Goal: Task Accomplishment & Management: Manage account settings

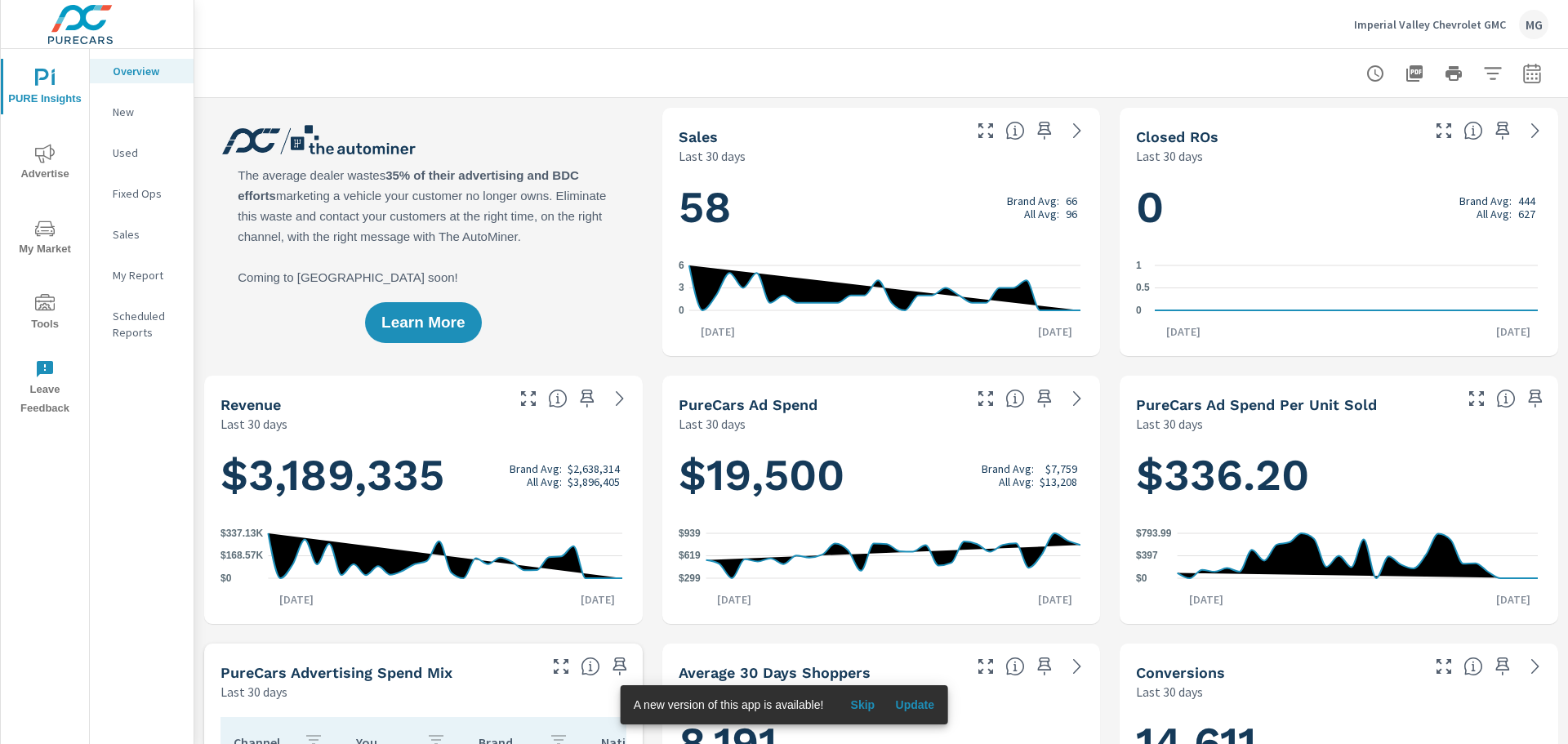
scroll to position [1, 0]
click at [1451, 29] on p "Imperial Valley Chevrolet GMC" at bounding box center [1429, 24] width 152 height 14
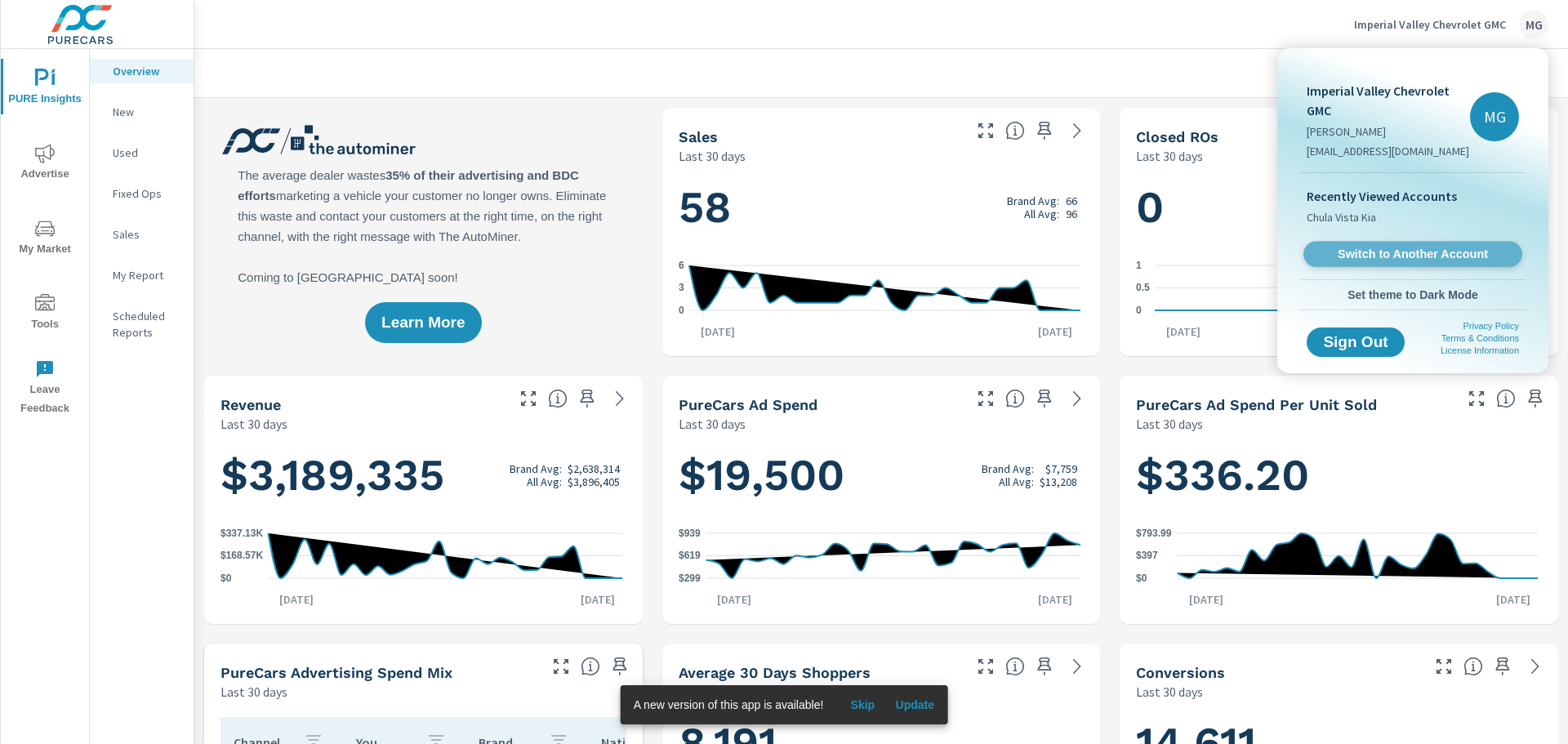
click at [1391, 247] on span "Switch to Another Account" at bounding box center [1412, 254] width 200 height 15
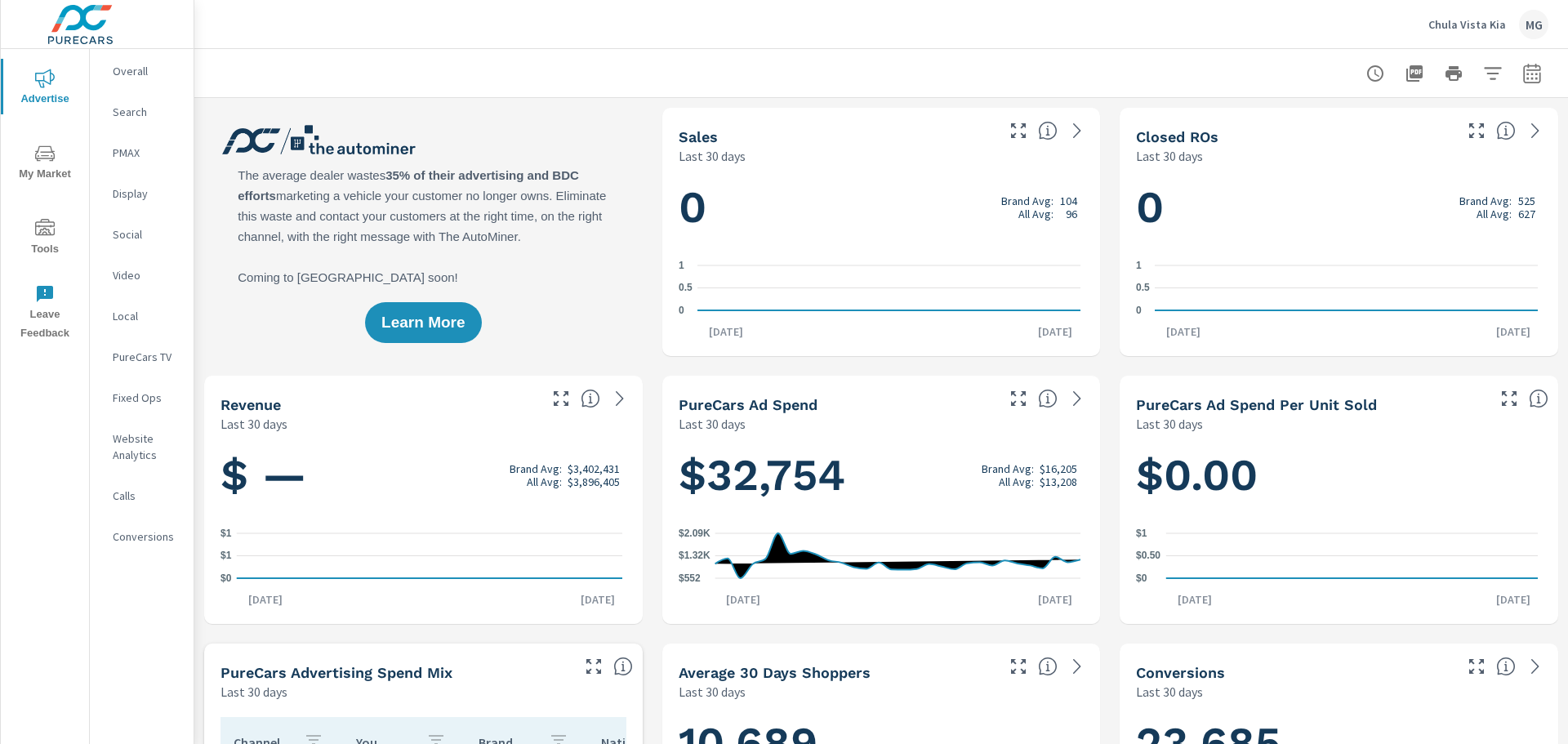
click at [117, 68] on p "Overall" at bounding box center [146, 71] width 68 height 16
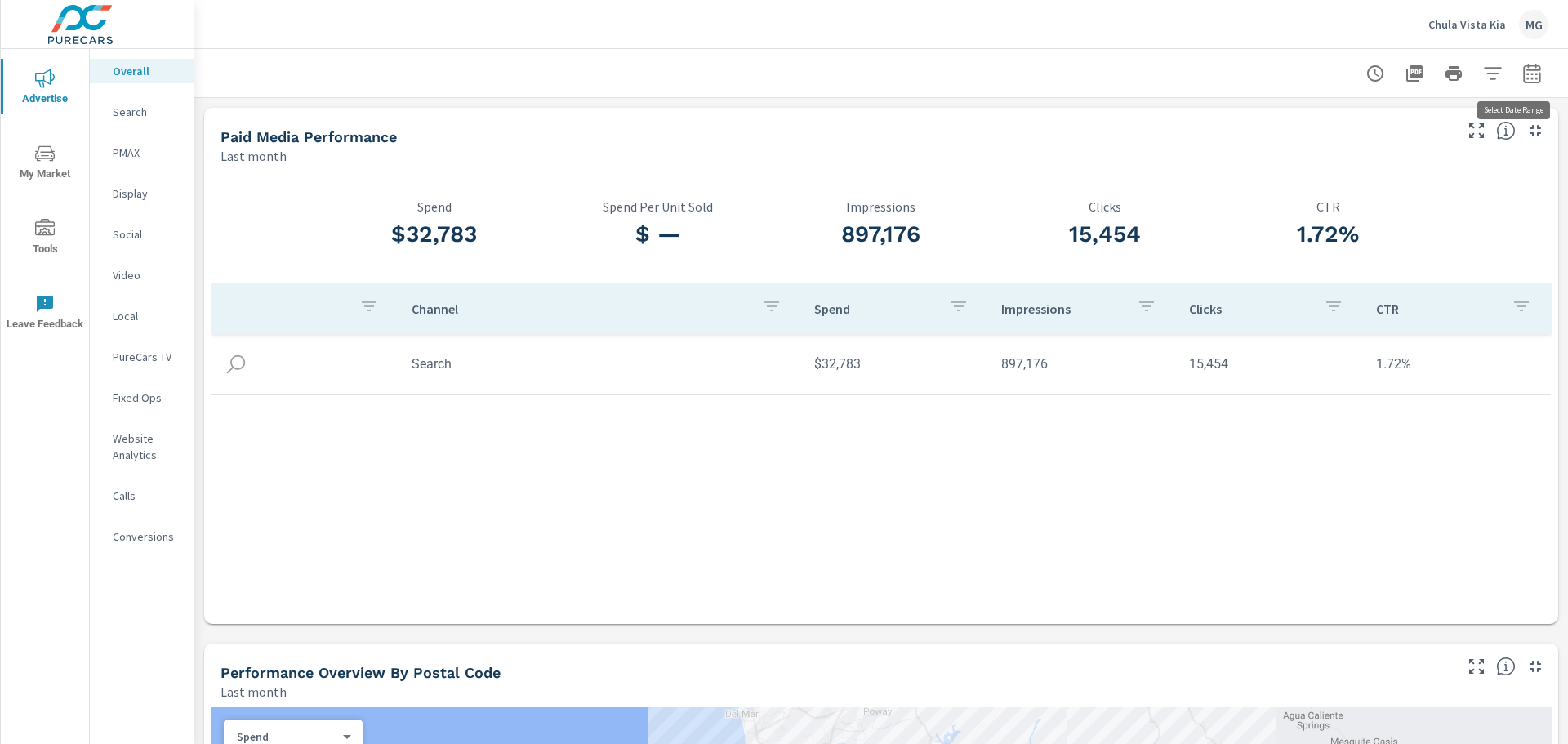
click at [1522, 71] on icon "button" at bounding box center [1532, 74] width 19 height 19
select select "Last month"
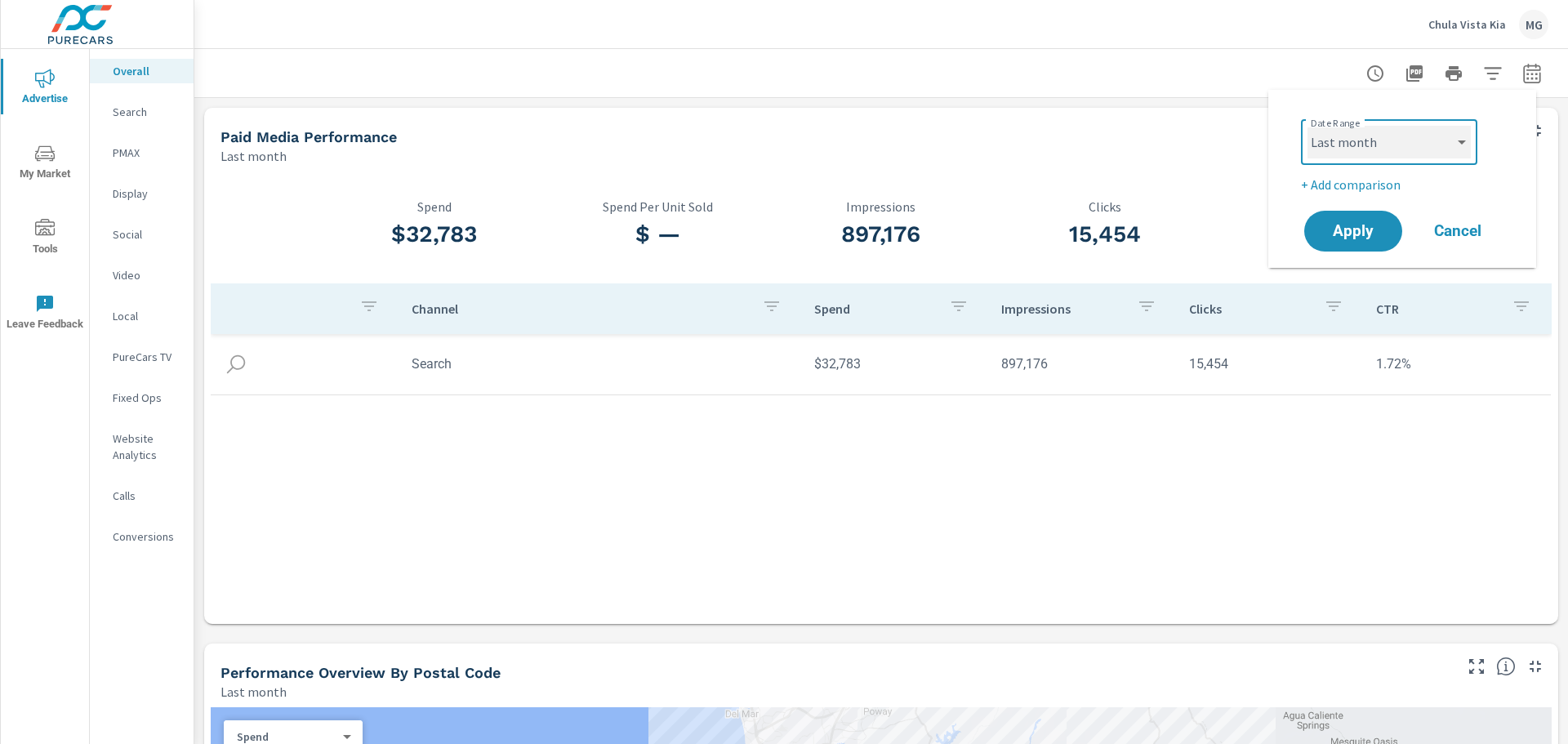
drag, startPoint x: 1392, startPoint y: 152, endPoint x: 1151, endPoint y: 134, distance: 241.7
click at [1166, 135] on body "Advertise My Market Tools Leave Feedback Overall Search PMAX Display Social Vid…" at bounding box center [784, 372] width 1568 height 744
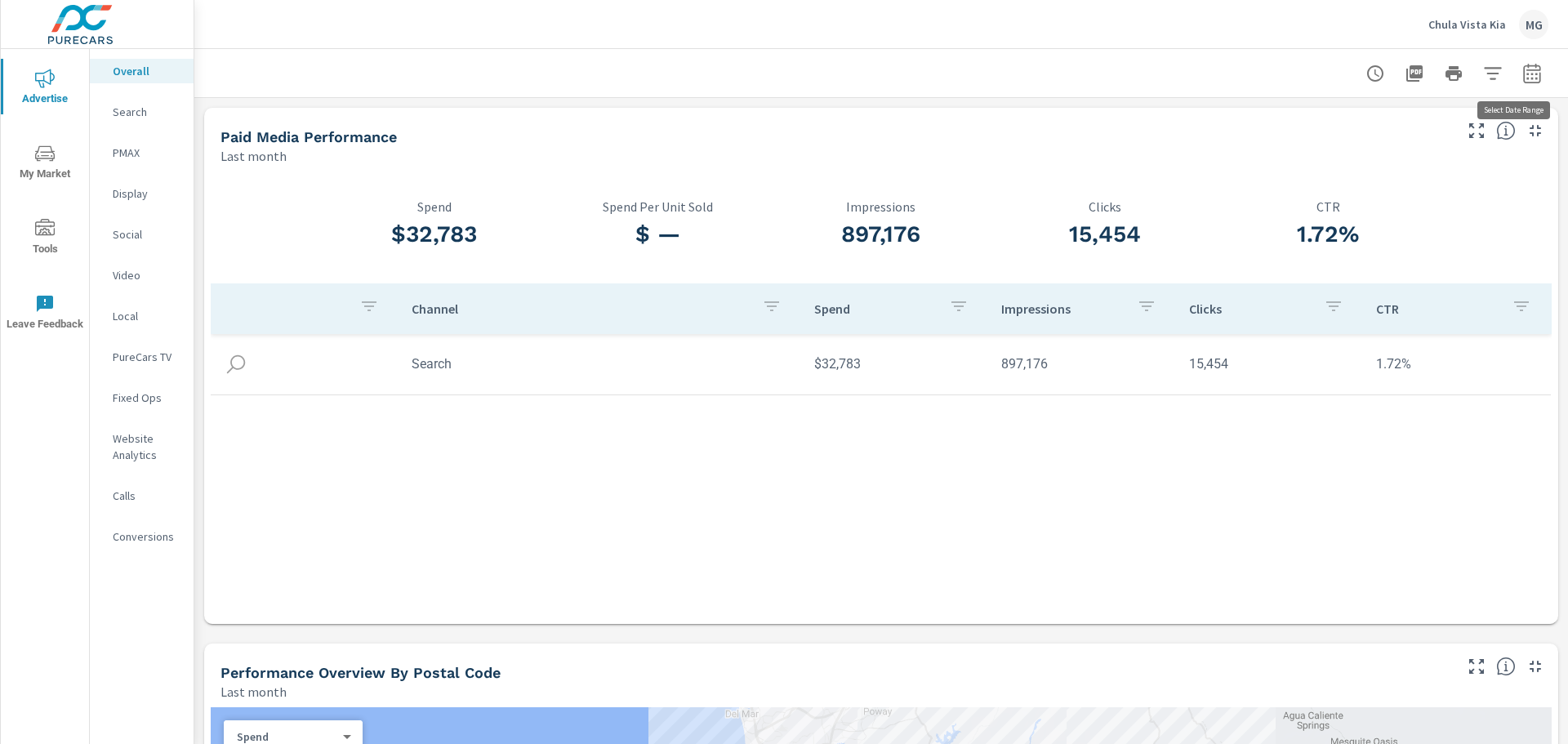
click at [1522, 77] on icon "button" at bounding box center [1532, 74] width 19 height 19
select select "Last month"
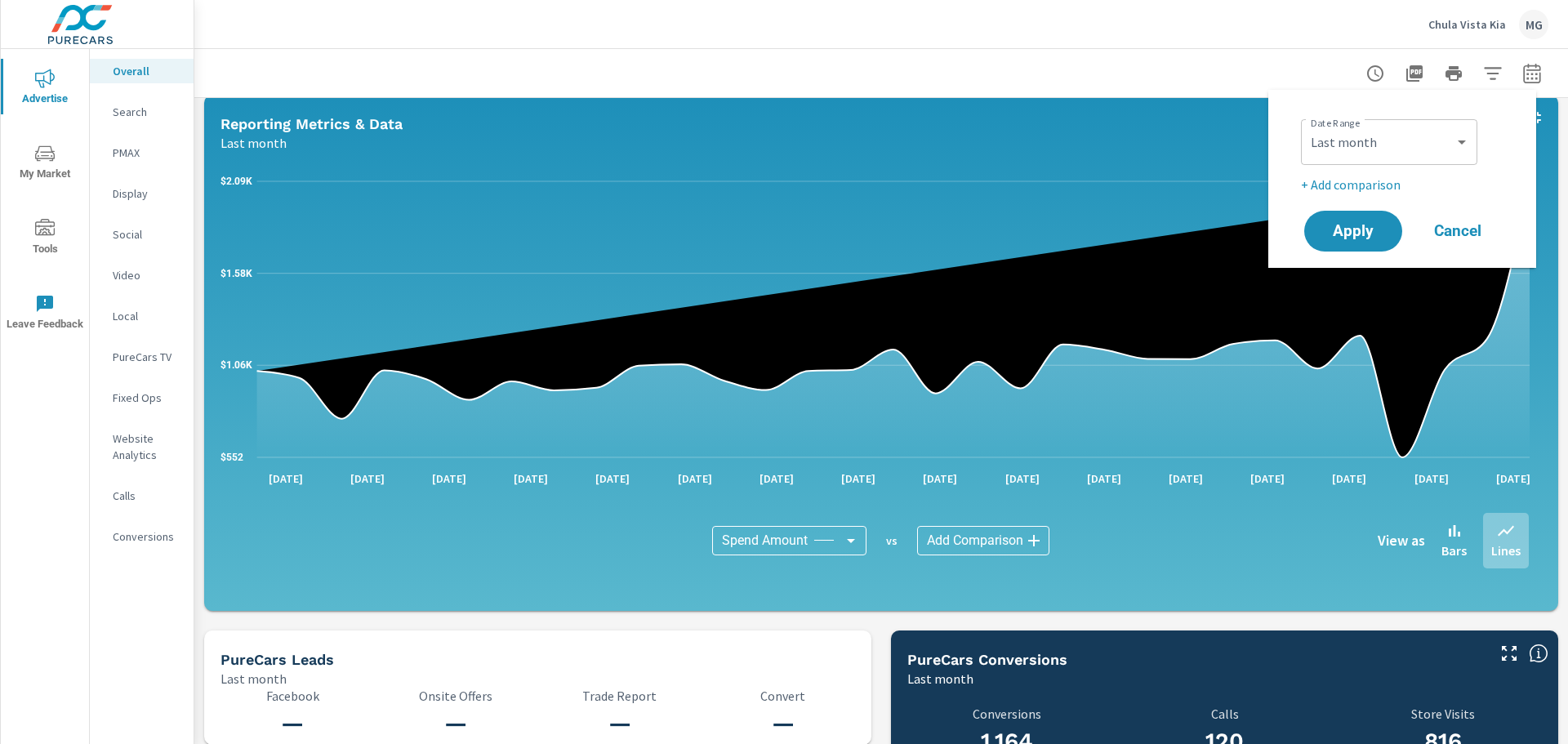
scroll to position [1143, 0]
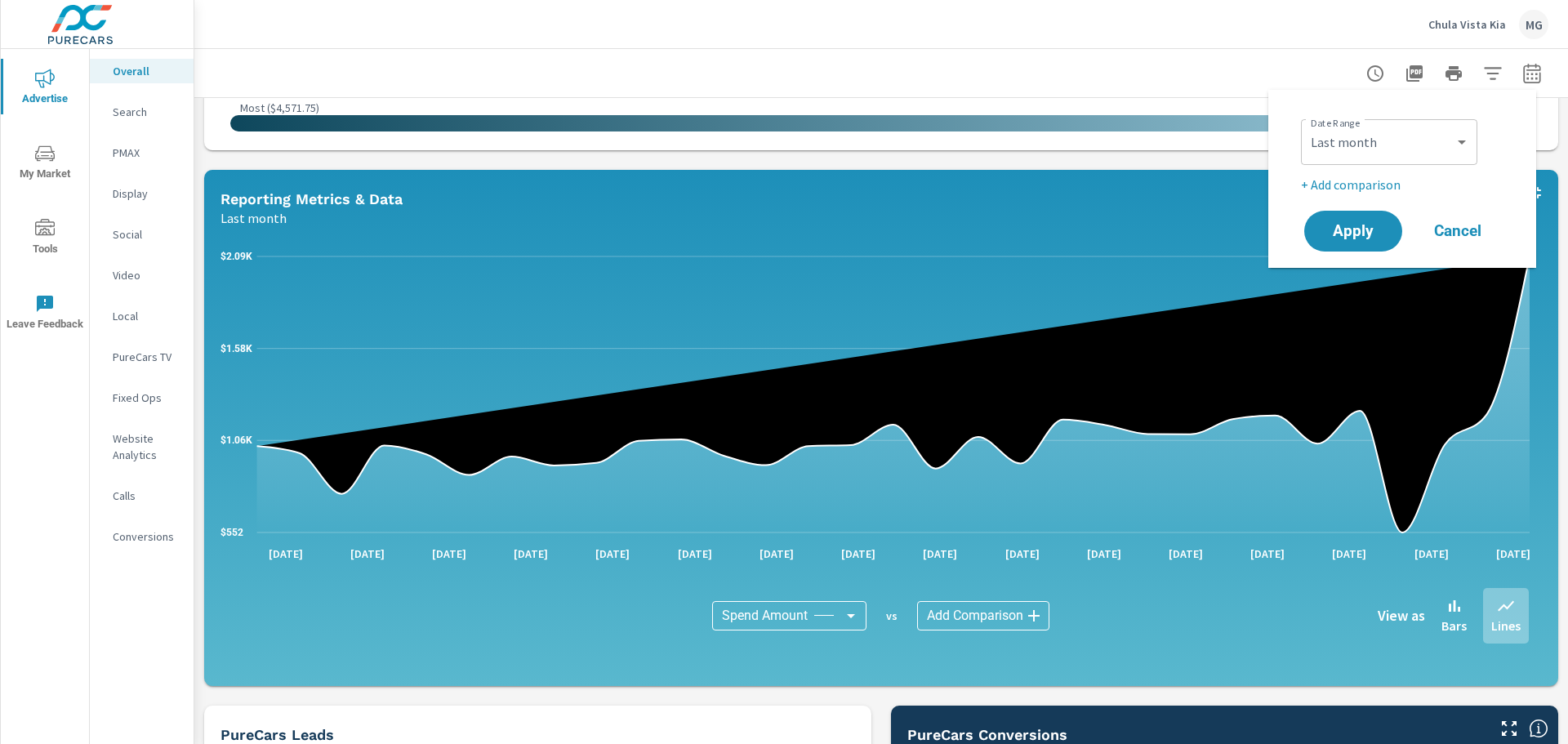
click at [1460, 228] on span "Cancel" at bounding box center [1457, 230] width 65 height 14
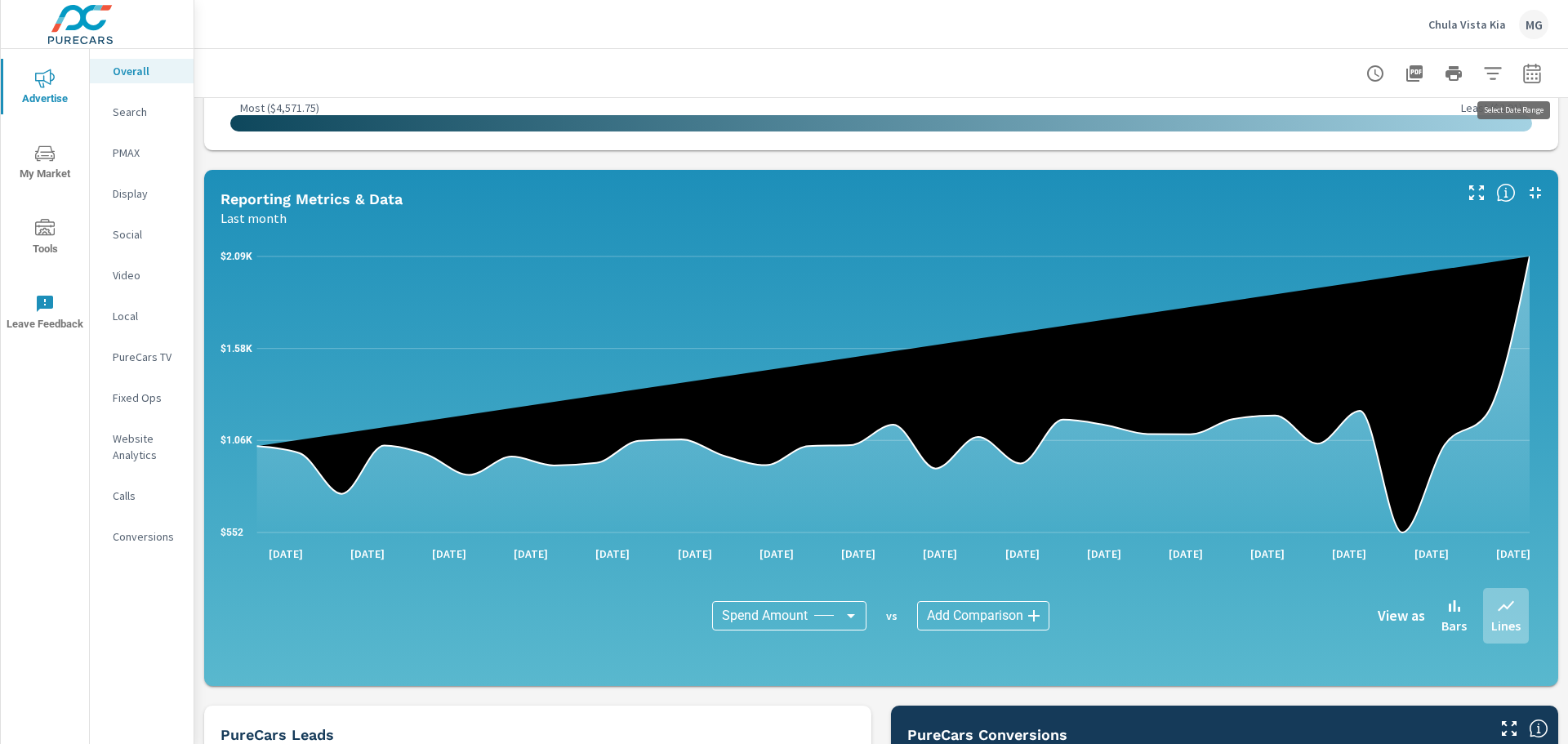
click at [1525, 77] on icon "button" at bounding box center [1532, 74] width 19 height 19
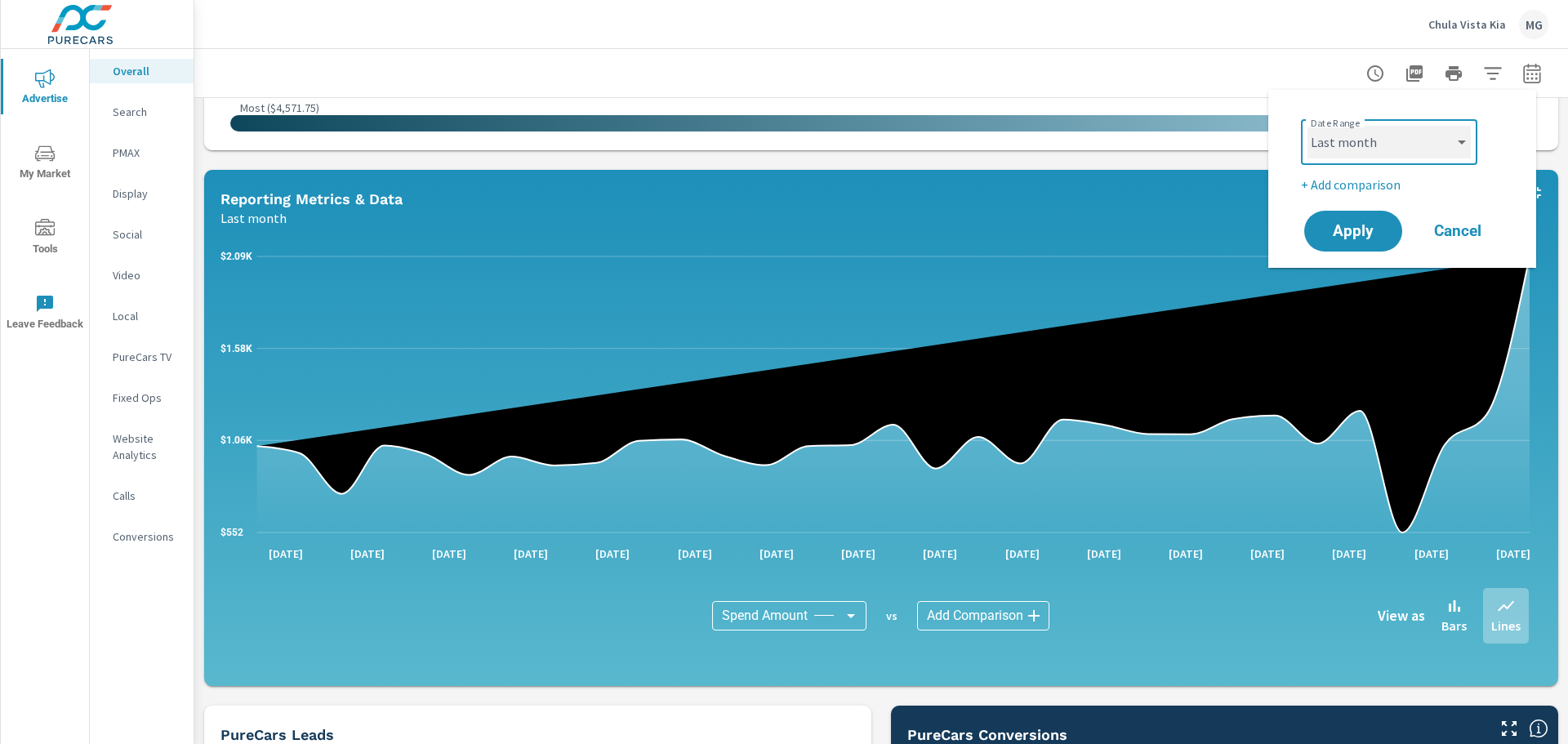
click at [1359, 153] on select "Custom Yesterday Last week Last 7 days Last 14 days Last 30 days Last 45 days L…" at bounding box center [1388, 142] width 164 height 33
click at [1307, 125] on select "Custom Yesterday Last week Last 7 days Last 14 days Last 30 days Last 45 days L…" at bounding box center [1388, 142] width 164 height 33
select select "Last 12 months"
click at [1339, 231] on span "Apply" at bounding box center [1353, 231] width 67 height 15
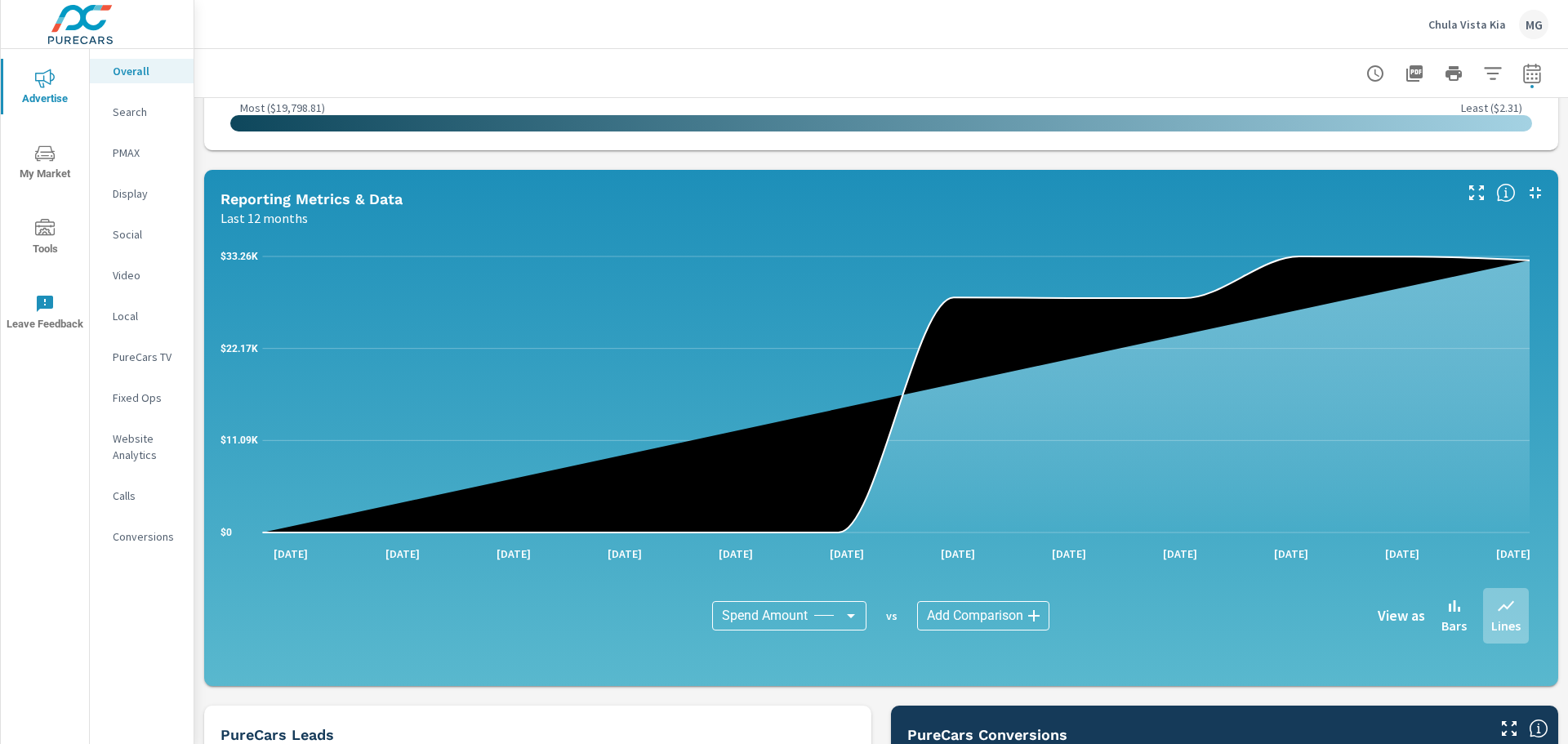
scroll to position [979, 0]
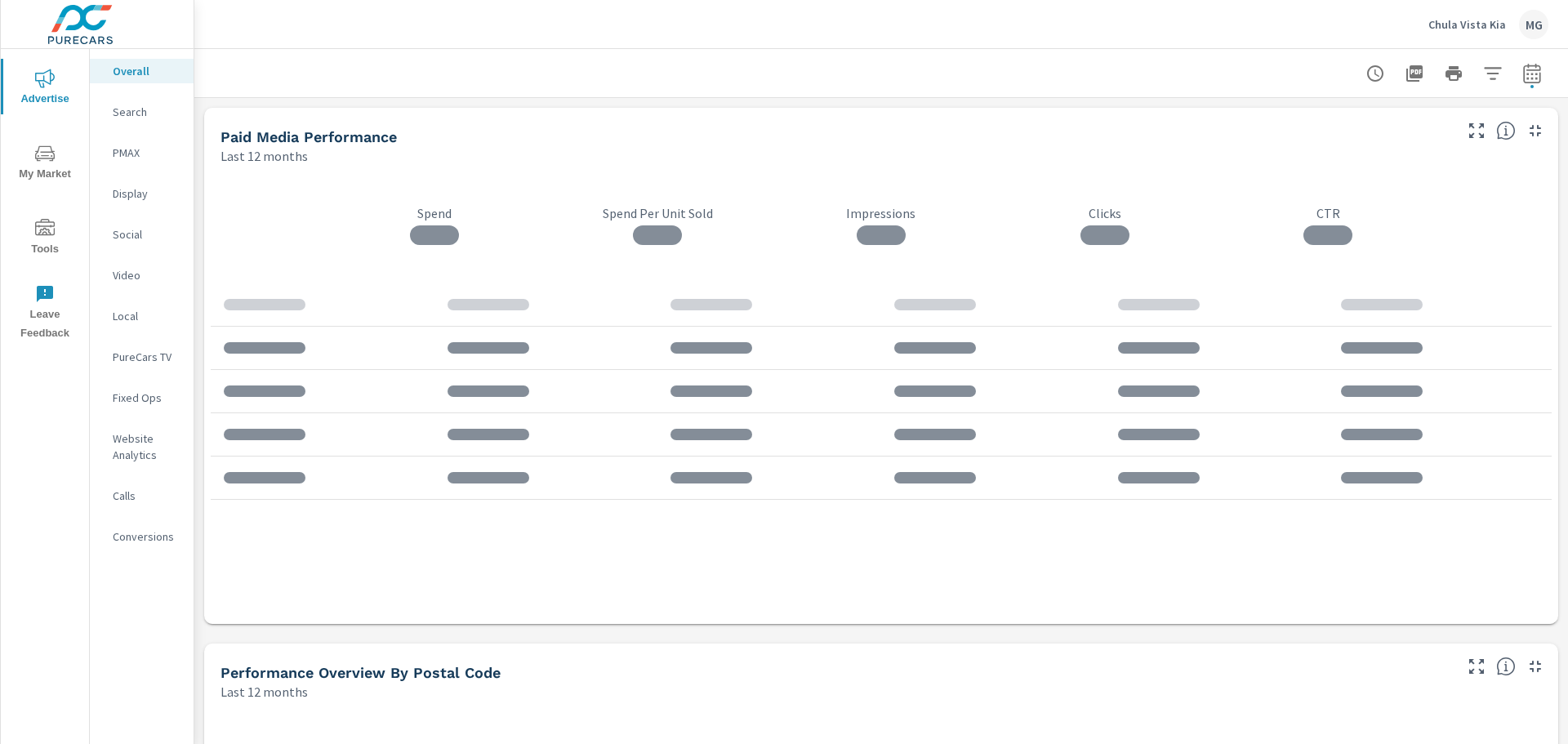
click at [1476, 19] on p "Chula Vista Kia" at bounding box center [1467, 24] width 77 height 14
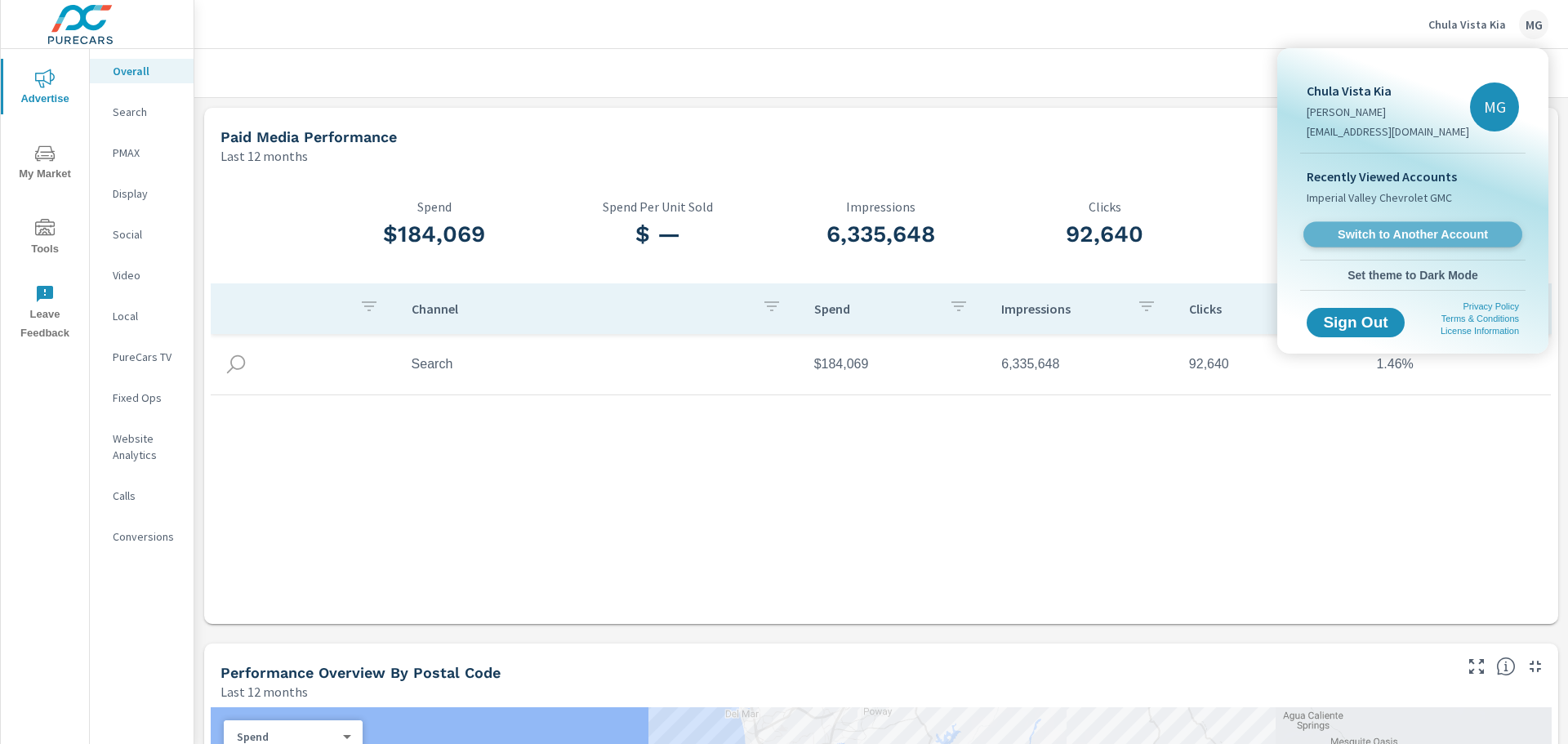
click at [1375, 224] on link "Switch to Another Account" at bounding box center [1412, 234] width 219 height 25
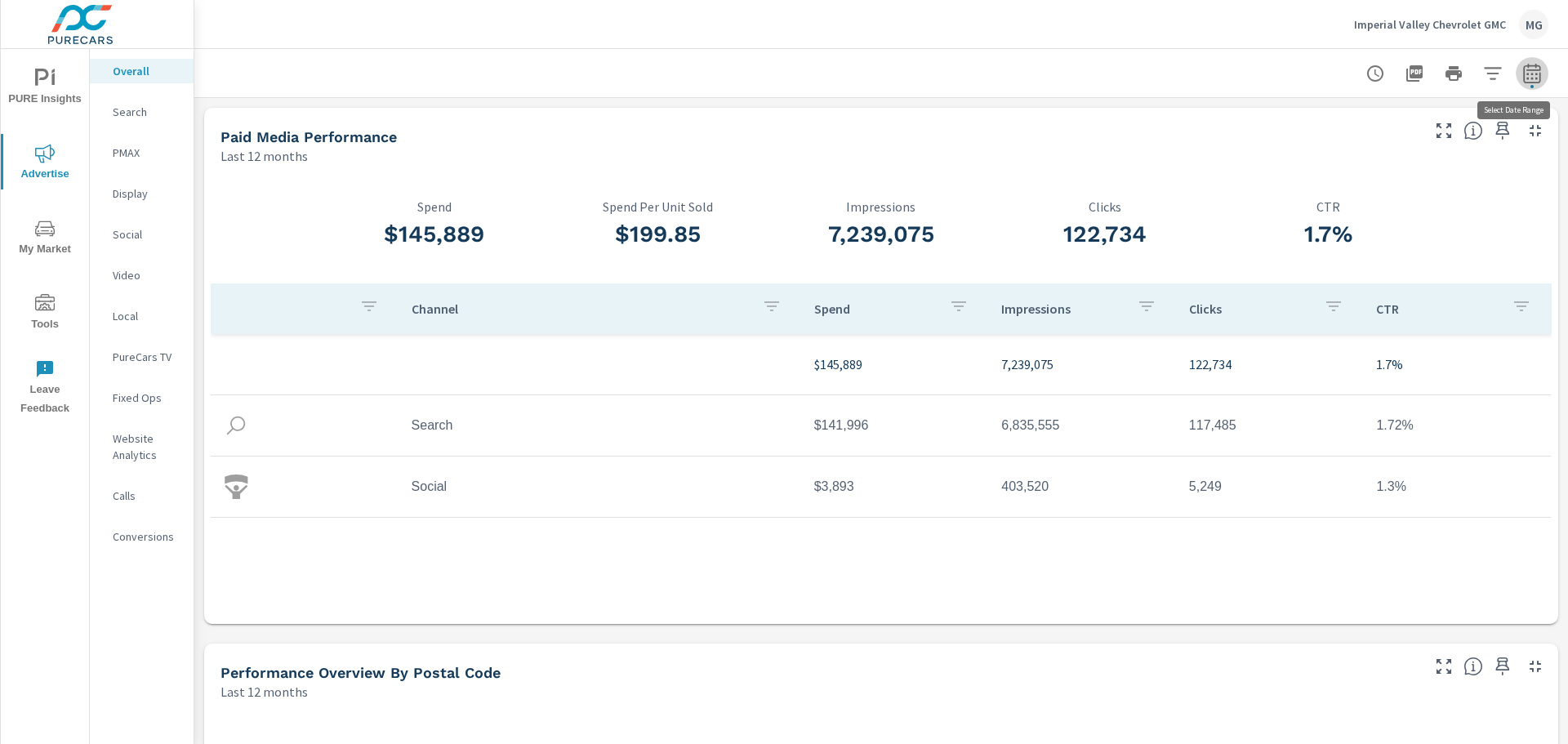
click at [1526, 73] on icon "button" at bounding box center [1531, 76] width 11 height 7
select select "Last 12 months"
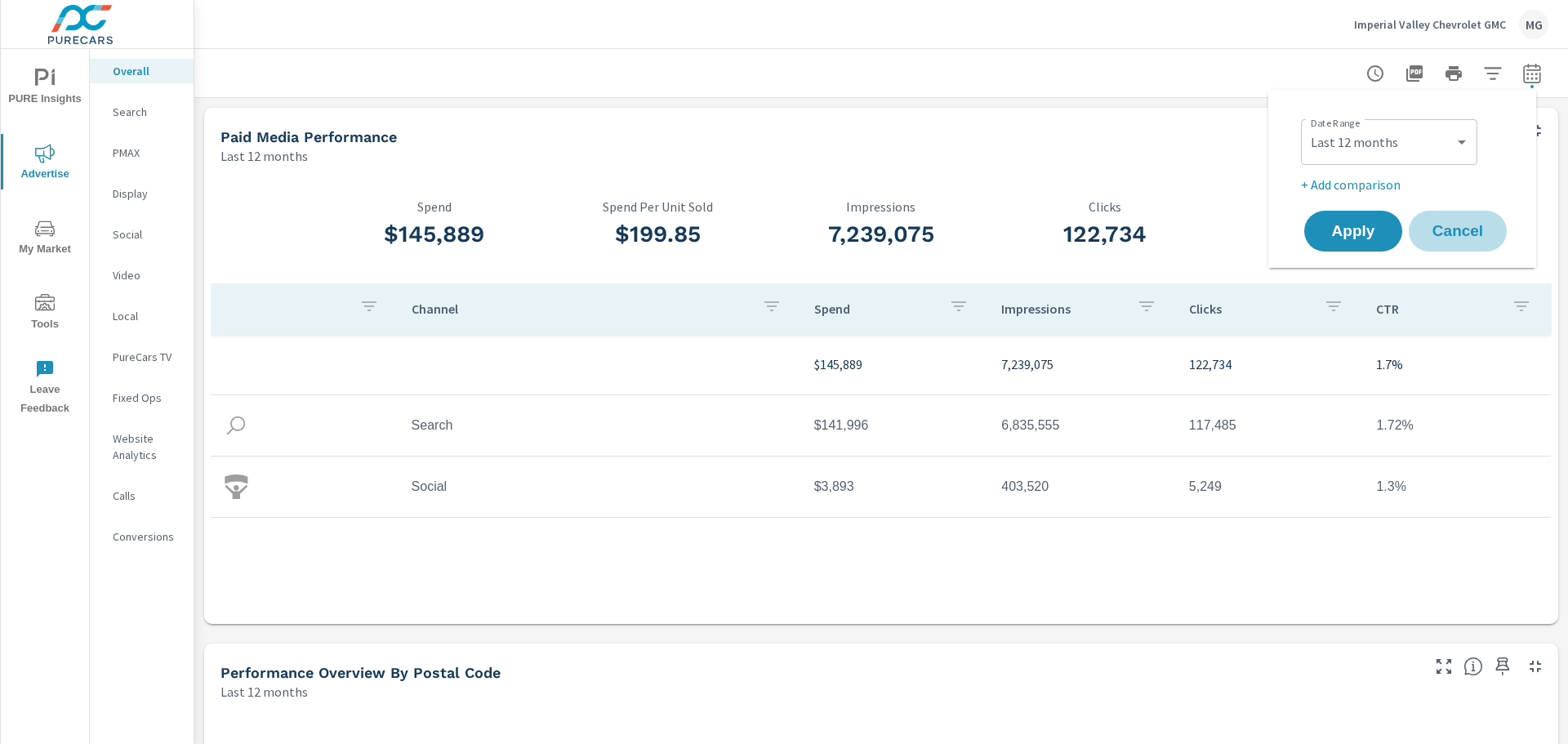
click at [1459, 232] on span "Cancel" at bounding box center [1457, 230] width 65 height 14
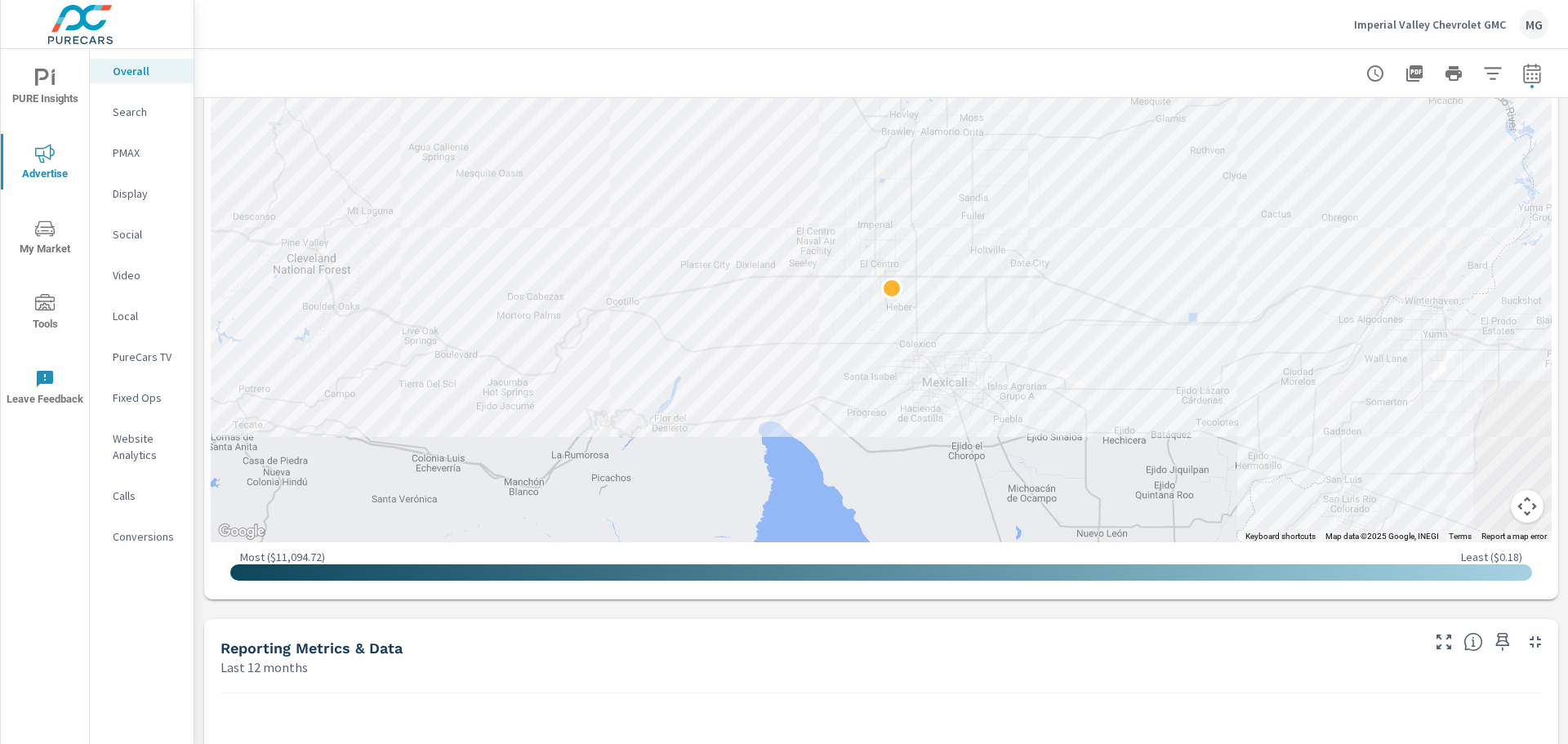
scroll to position [650, 0]
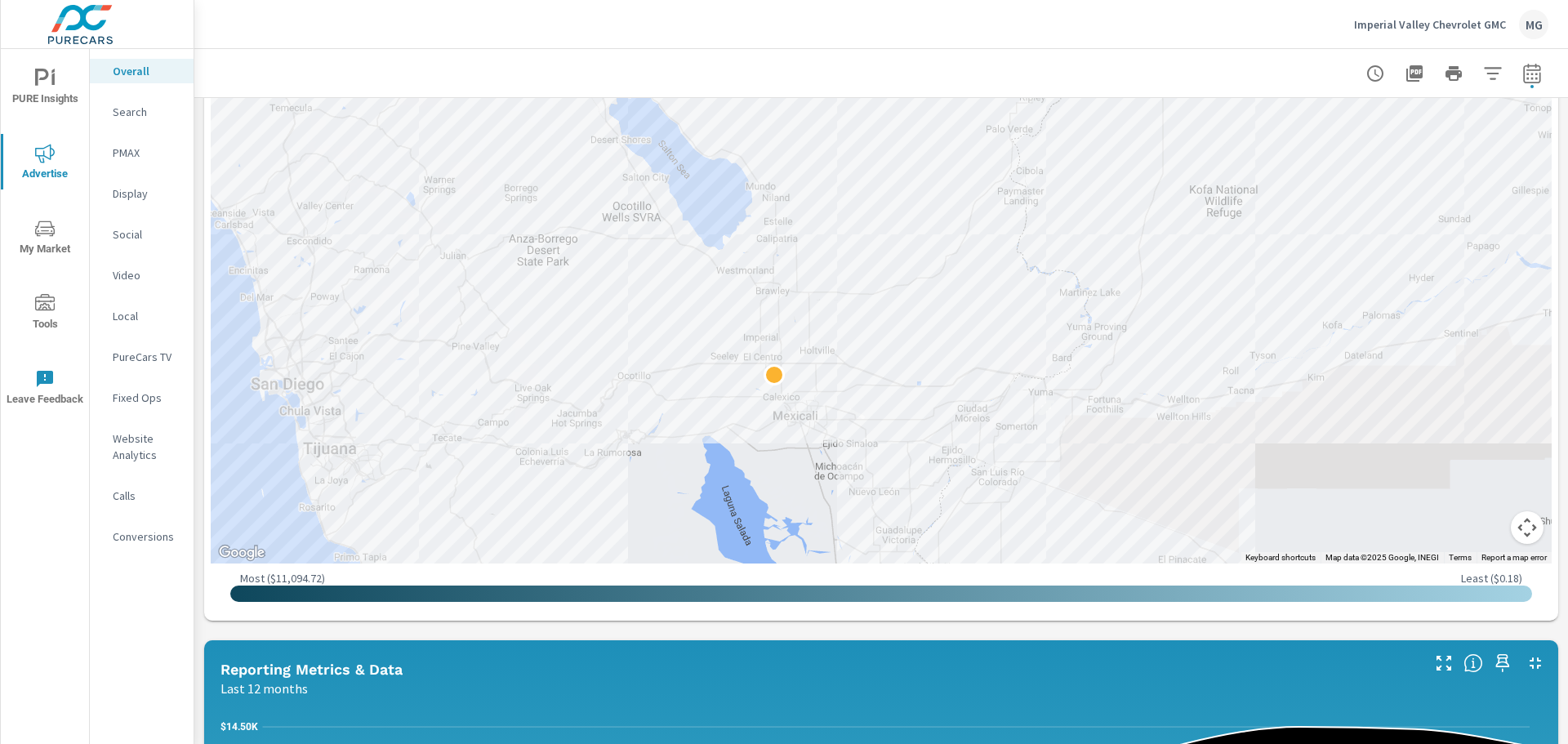
scroll to position [650, 0]
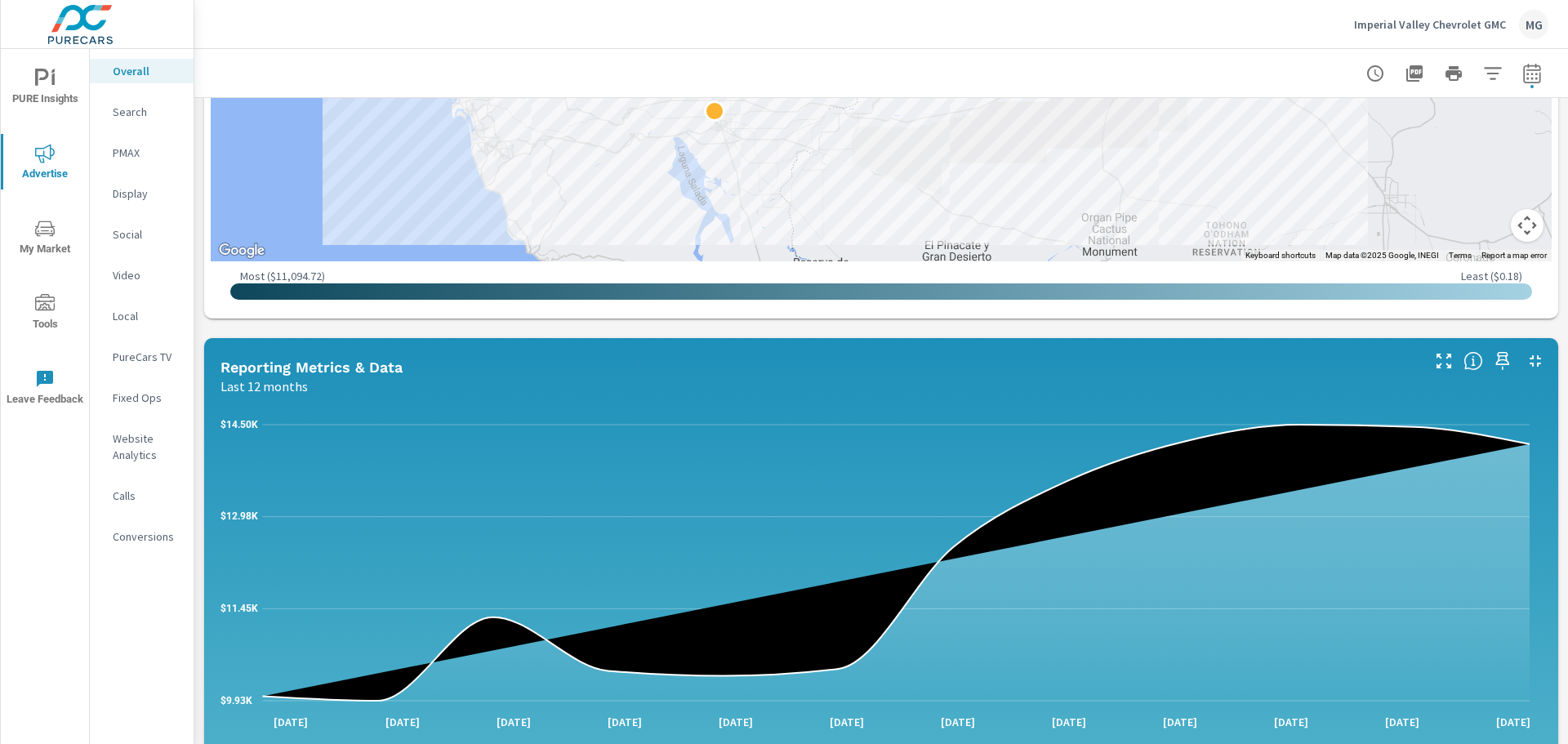
scroll to position [977, 0]
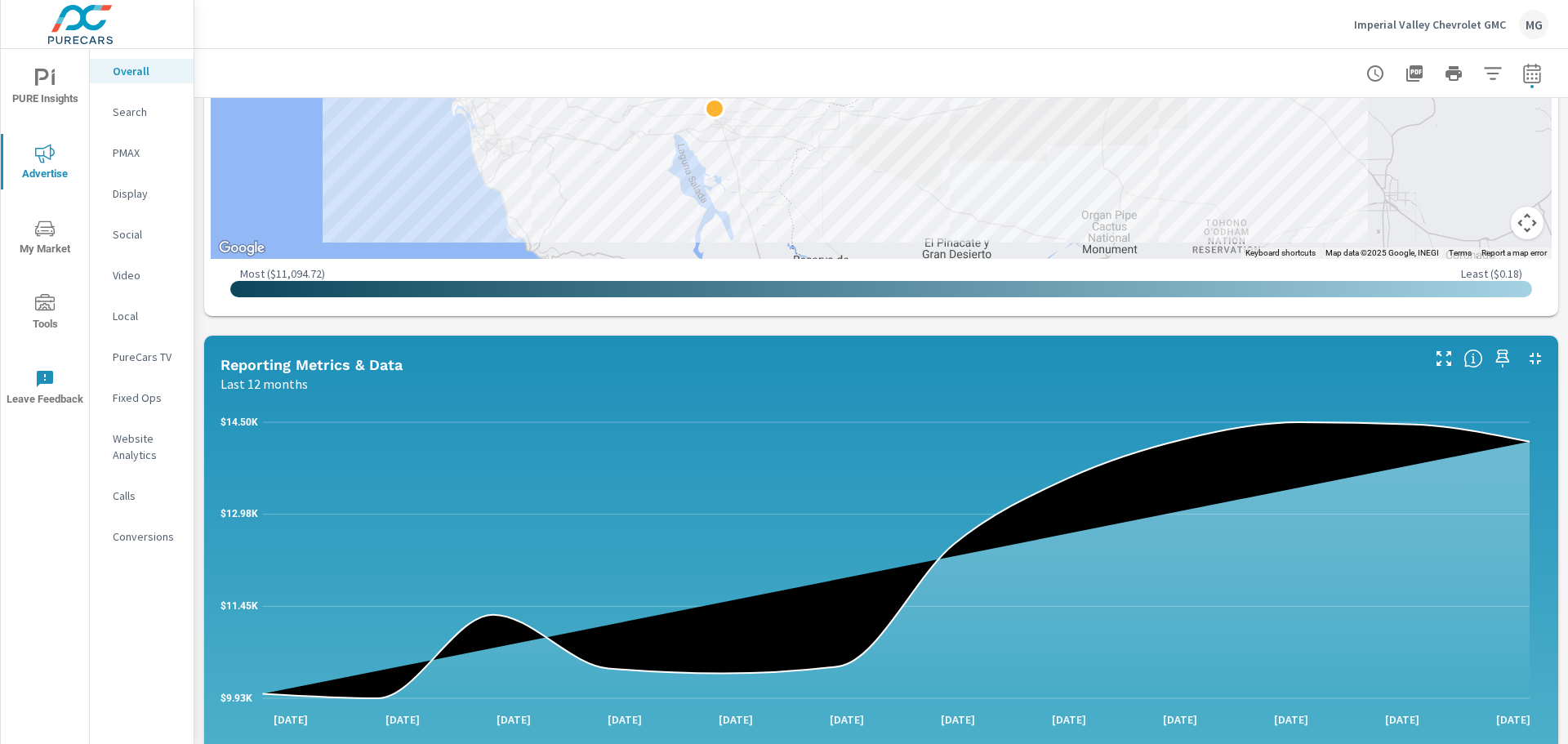
click at [47, 168] on span "Advertise" at bounding box center [45, 164] width 78 height 40
click at [48, 164] on span "Advertise" at bounding box center [45, 164] width 78 height 40
click at [142, 114] on p "Search" at bounding box center [146, 111] width 68 height 16
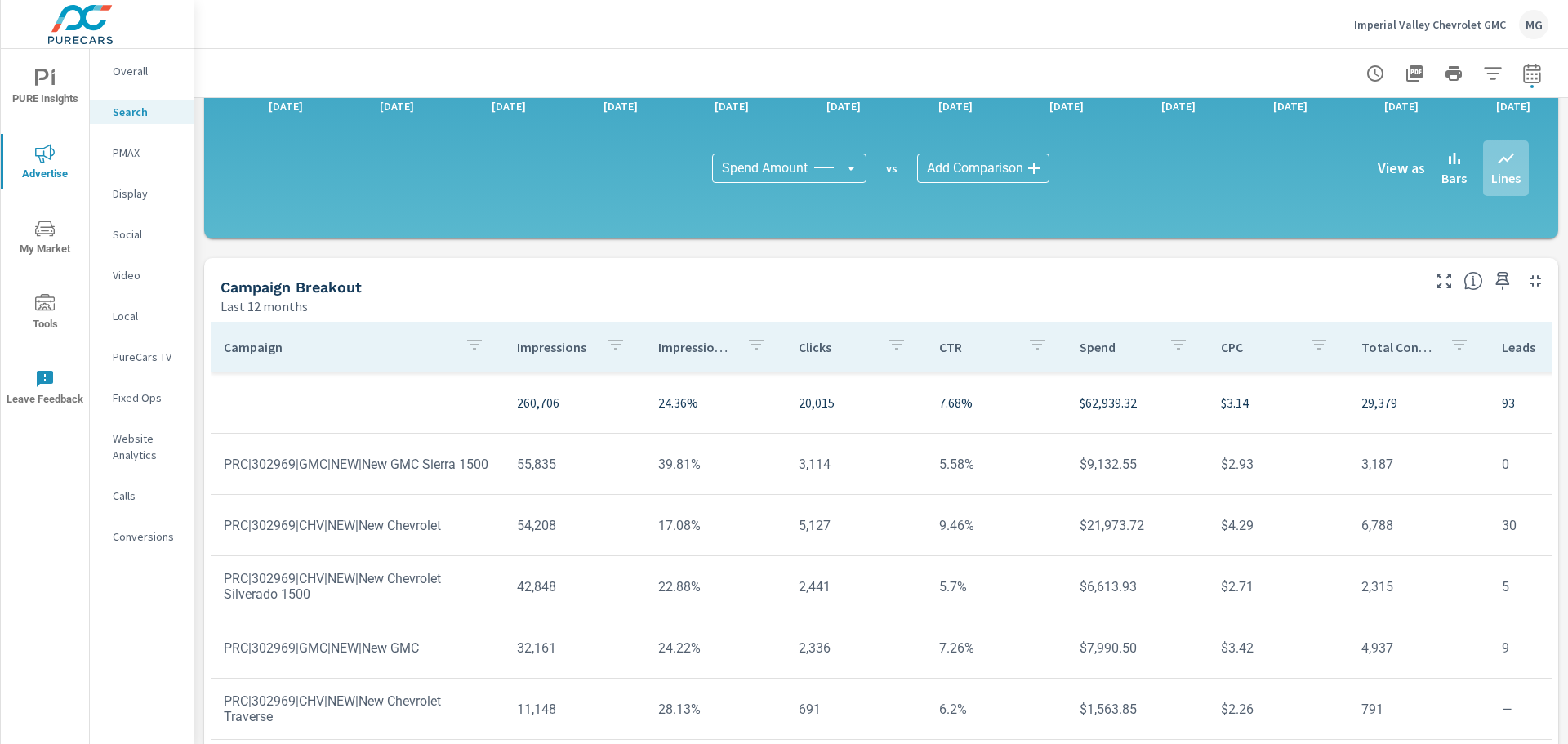
scroll to position [1095, 0]
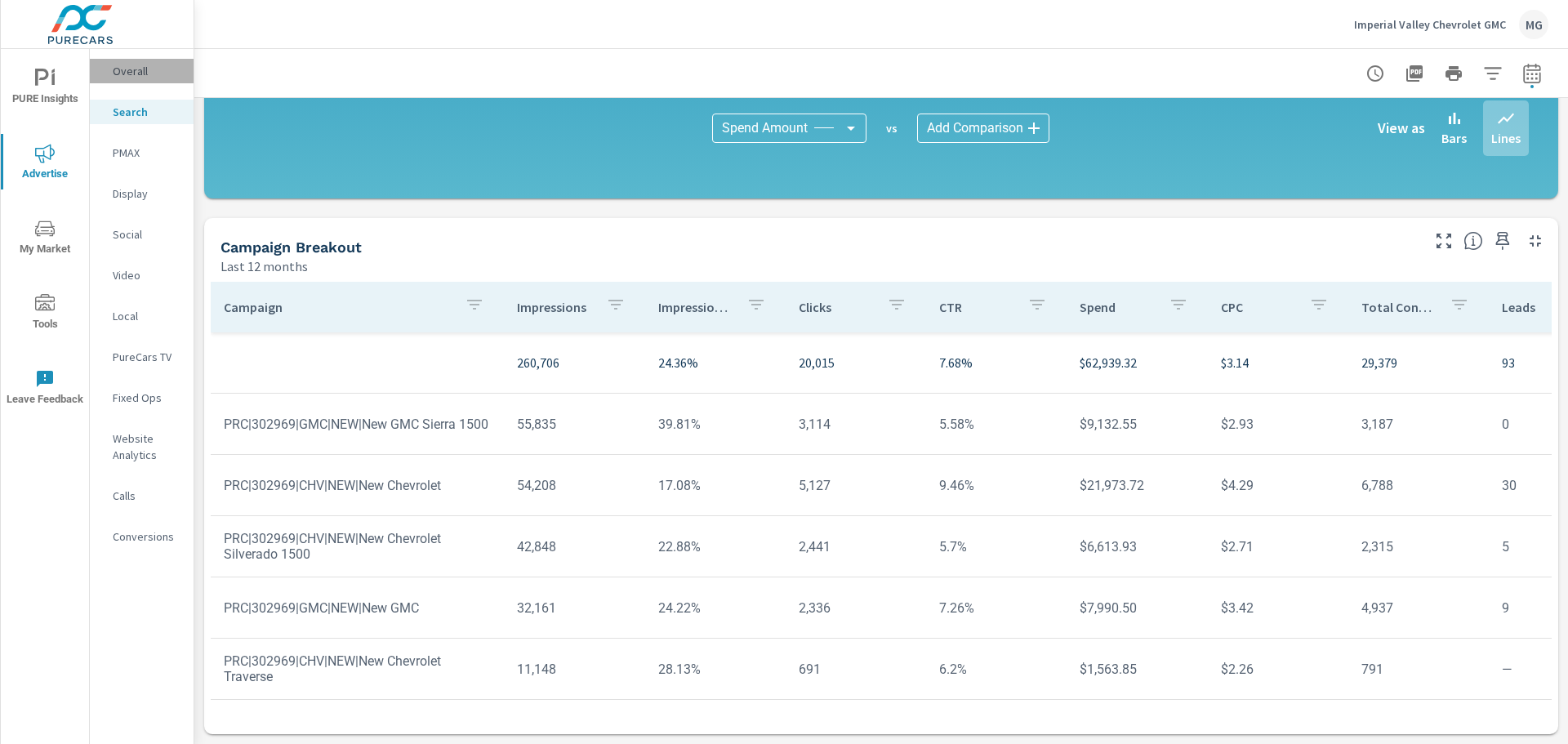
click at [143, 75] on p "Overall" at bounding box center [146, 71] width 68 height 16
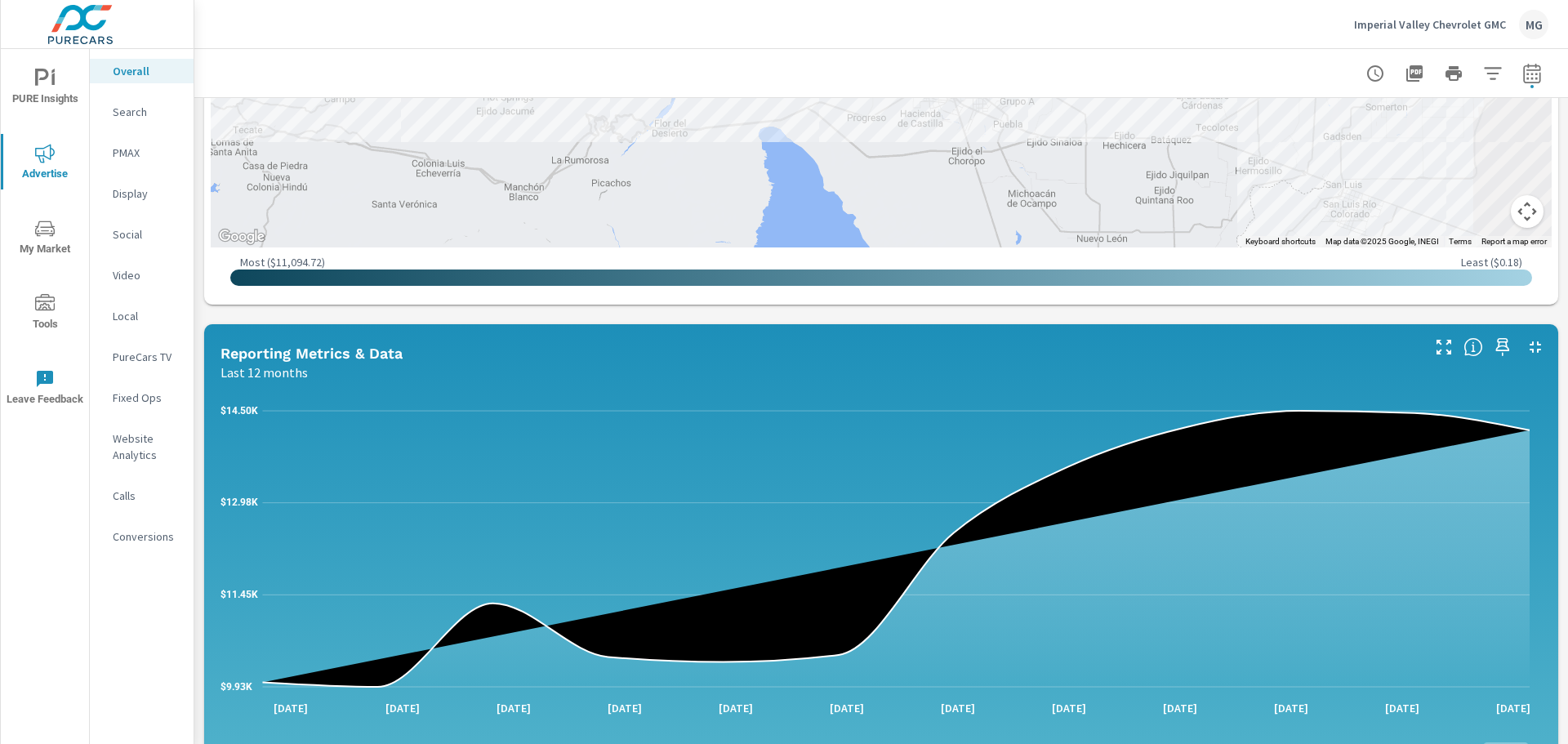
scroll to position [1143, 0]
